Goal: Task Accomplishment & Management: Use online tool/utility

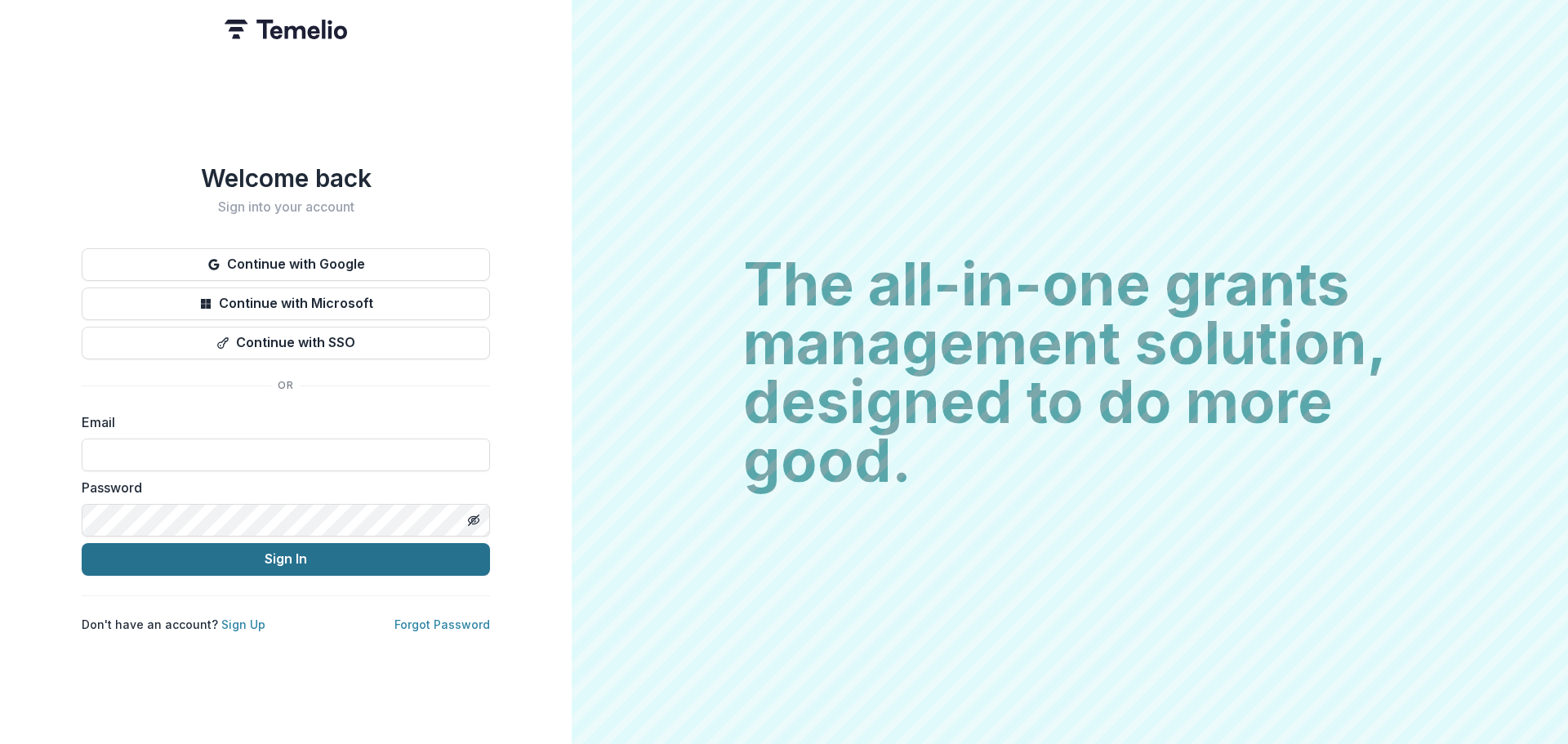
type input "**********"
click at [337, 559] on button "Sign In" at bounding box center [286, 560] width 409 height 33
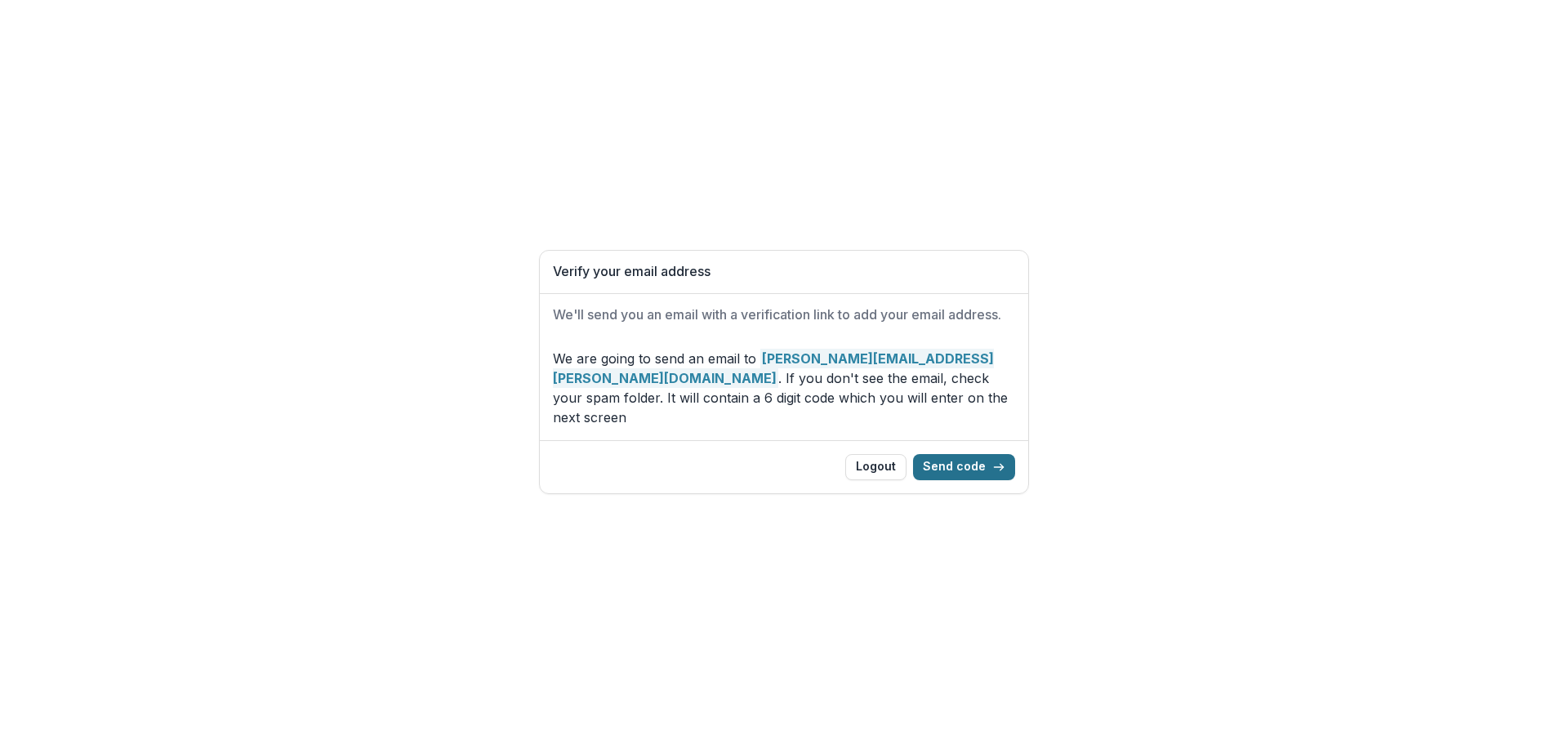
click at [963, 455] on button "Send code" at bounding box center [964, 467] width 102 height 26
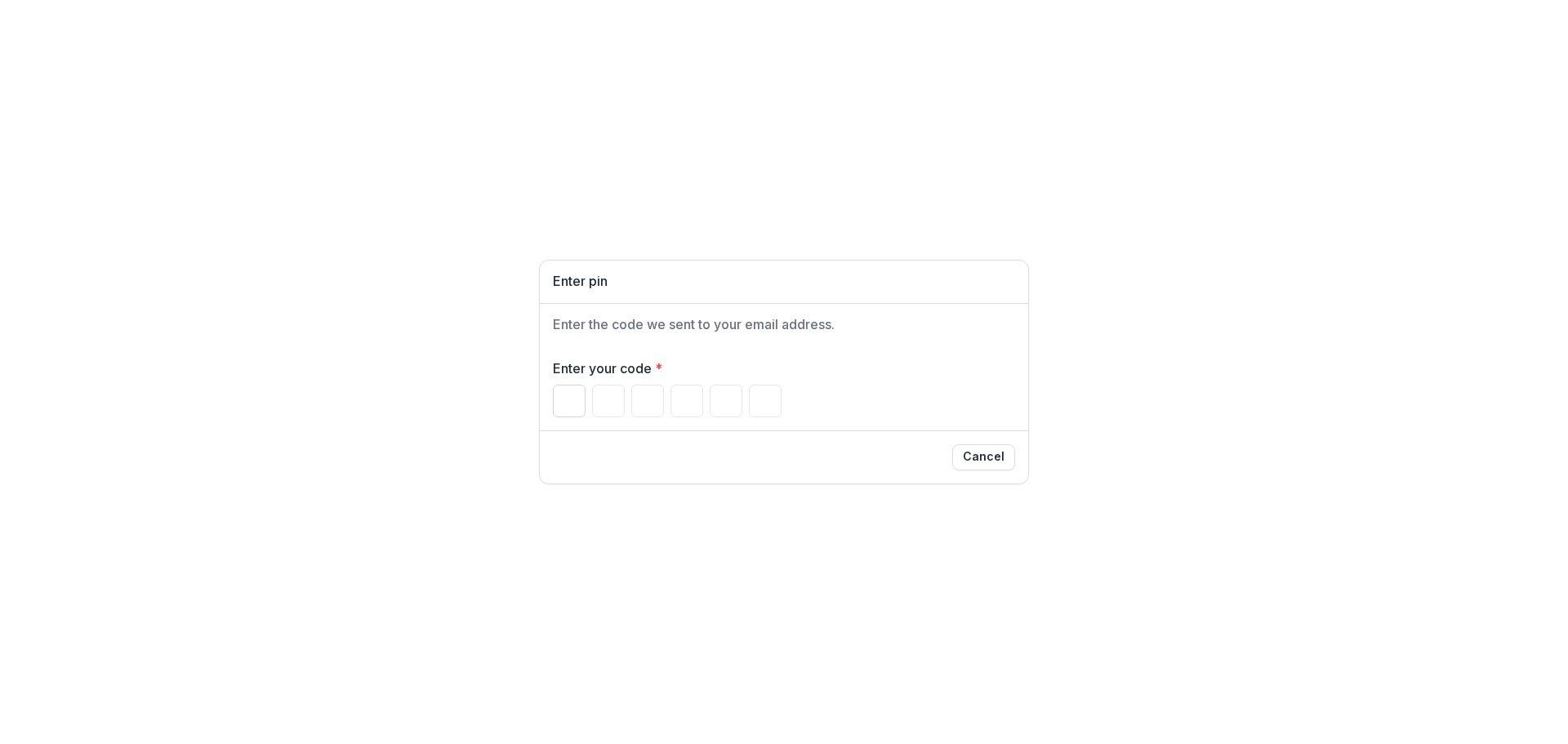
click at [583, 407] on div at bounding box center [784, 401] width 462 height 33
click at [576, 407] on input "Please enter your pin code" at bounding box center [569, 401] width 33 height 33
click at [565, 404] on input "Please enter your pin code" at bounding box center [569, 401] width 33 height 33
click at [569, 386] on input "Please enter your pin code" at bounding box center [569, 401] width 33 height 33
click at [575, 396] on input "Please enter your pin code" at bounding box center [569, 401] width 33 height 33
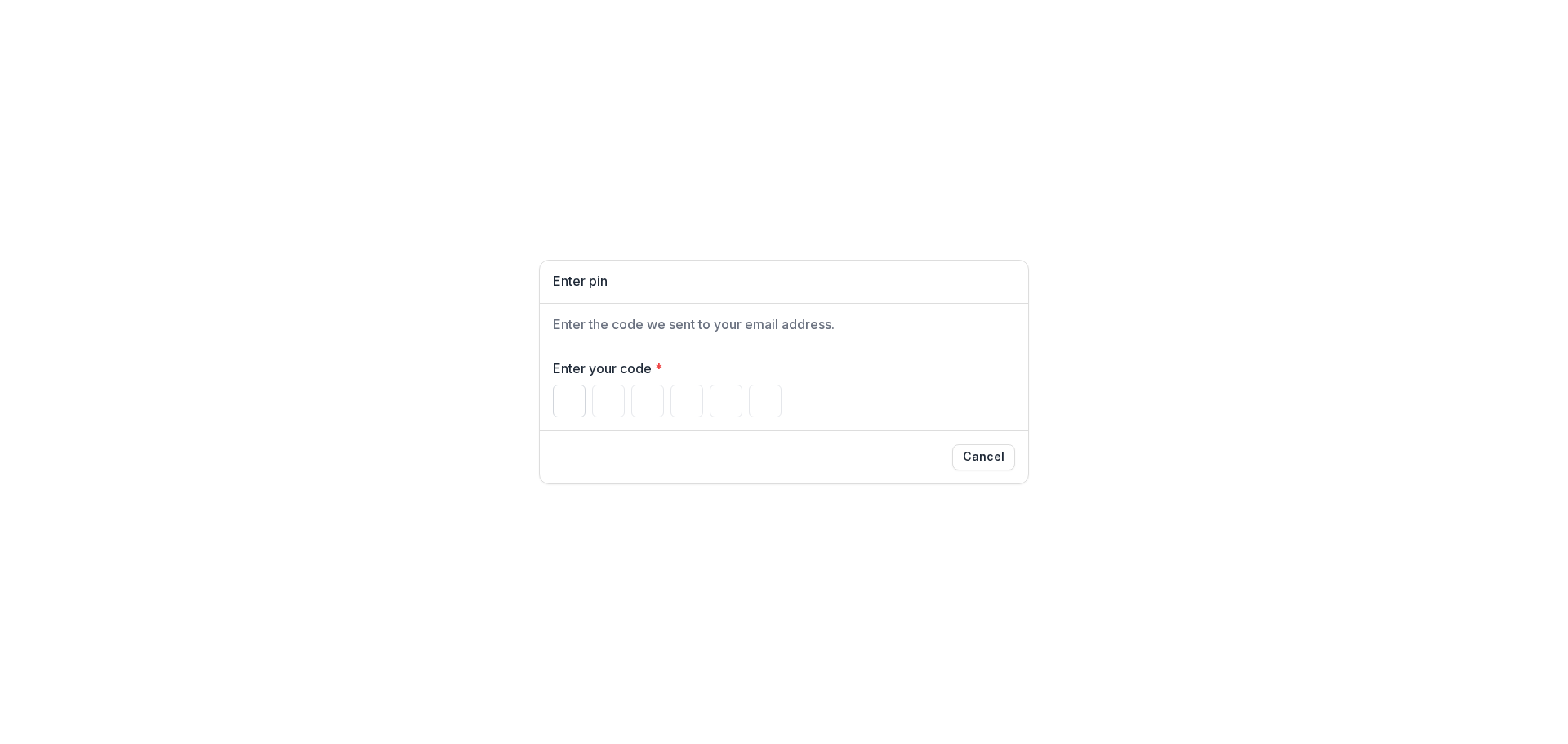
click at [574, 407] on input "Please enter your pin code" at bounding box center [569, 401] width 33 height 33
type input "*"
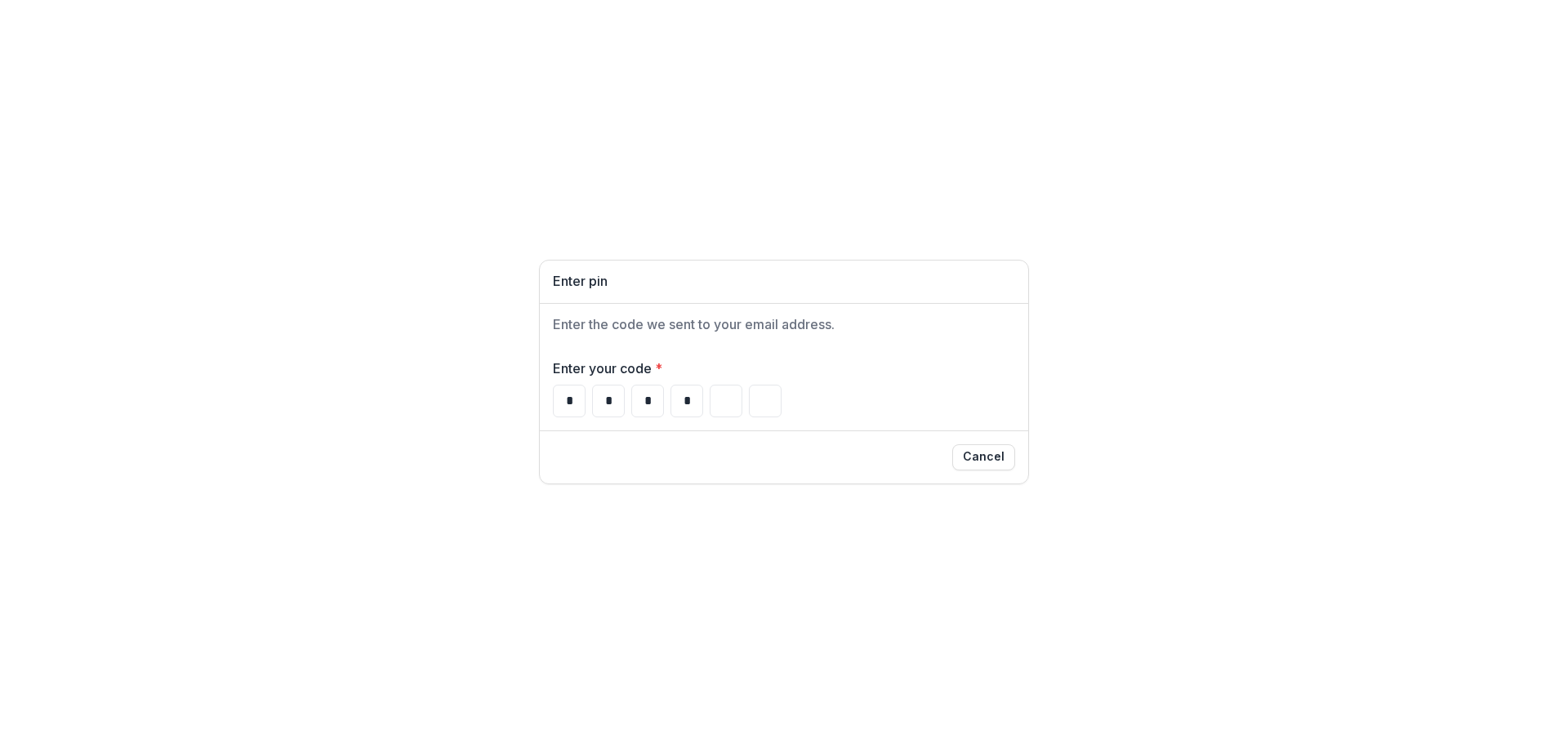
type input "*"
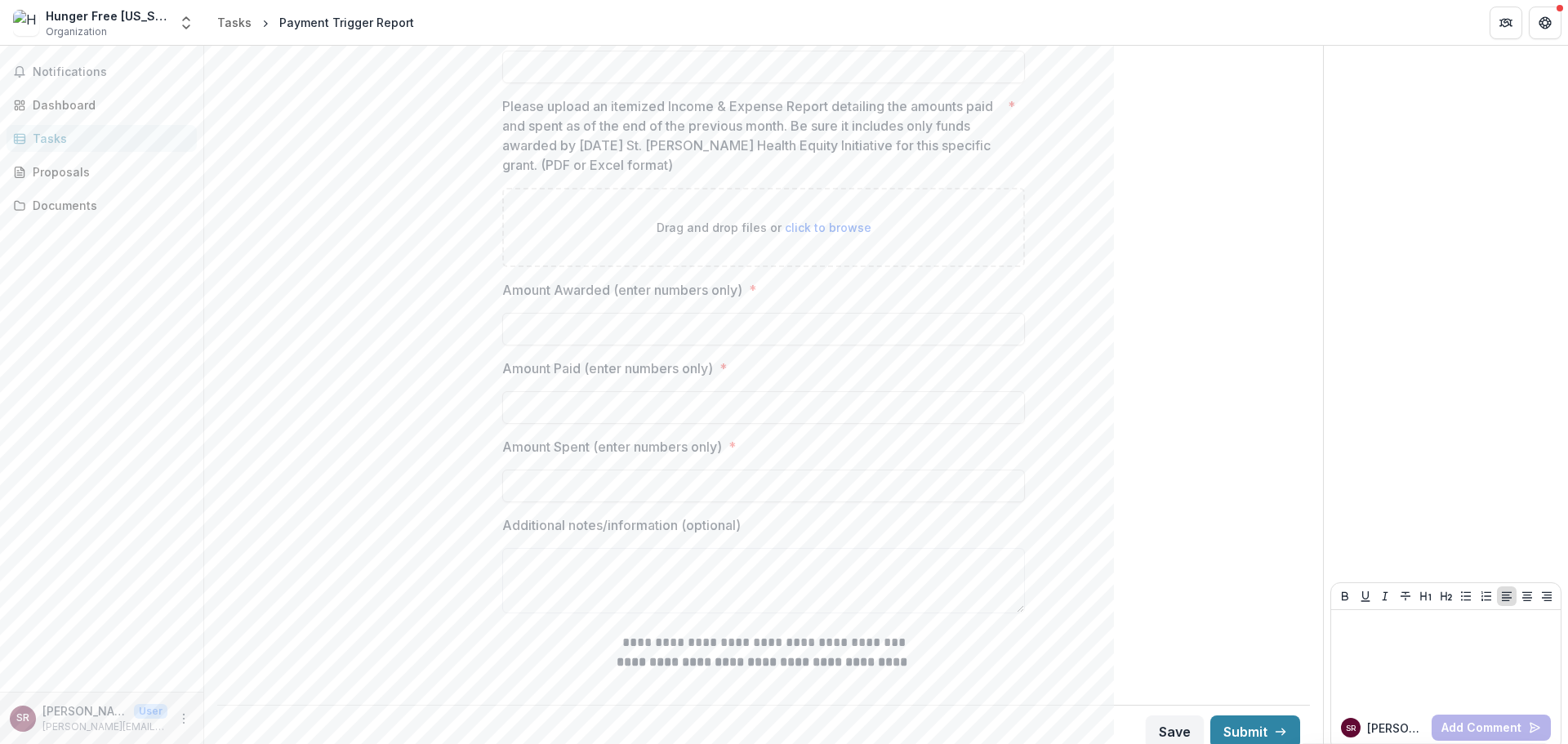
scroll to position [601, 0]
